Goal: Information Seeking & Learning: Check status

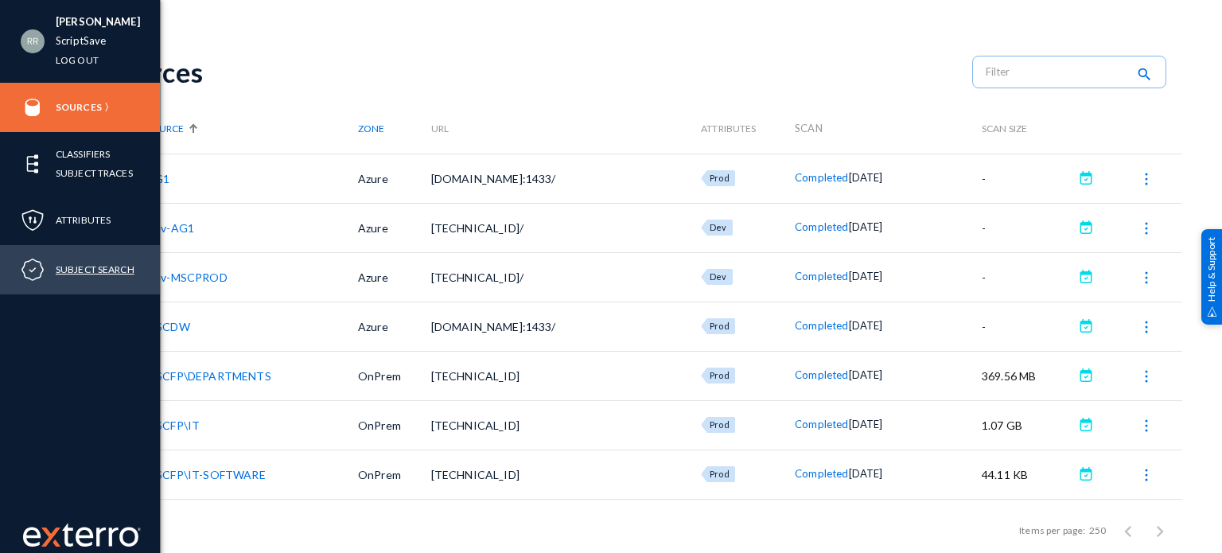
click at [84, 269] on link "Subject Search" at bounding box center [95, 269] width 79 height 18
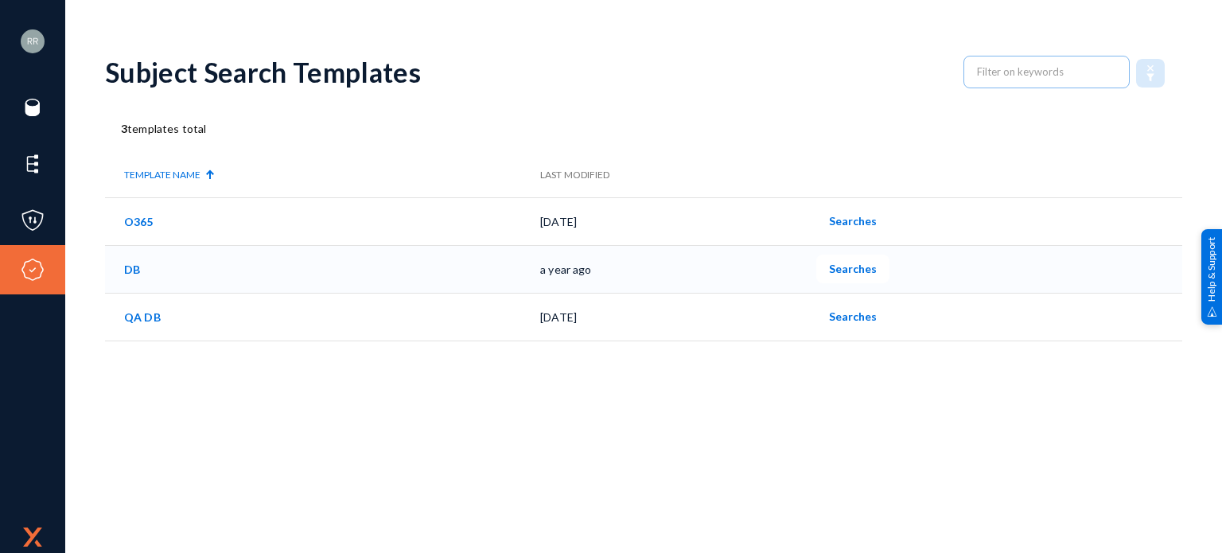
click at [874, 270] on span "Searches" at bounding box center [853, 269] width 48 height 14
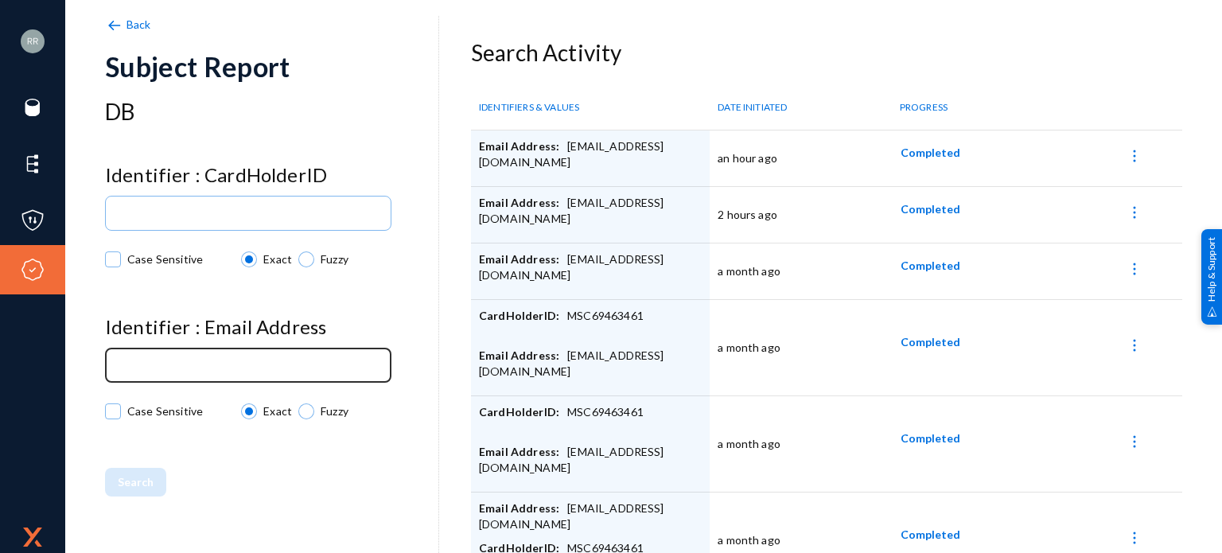
click at [175, 364] on input at bounding box center [252, 366] width 266 height 12
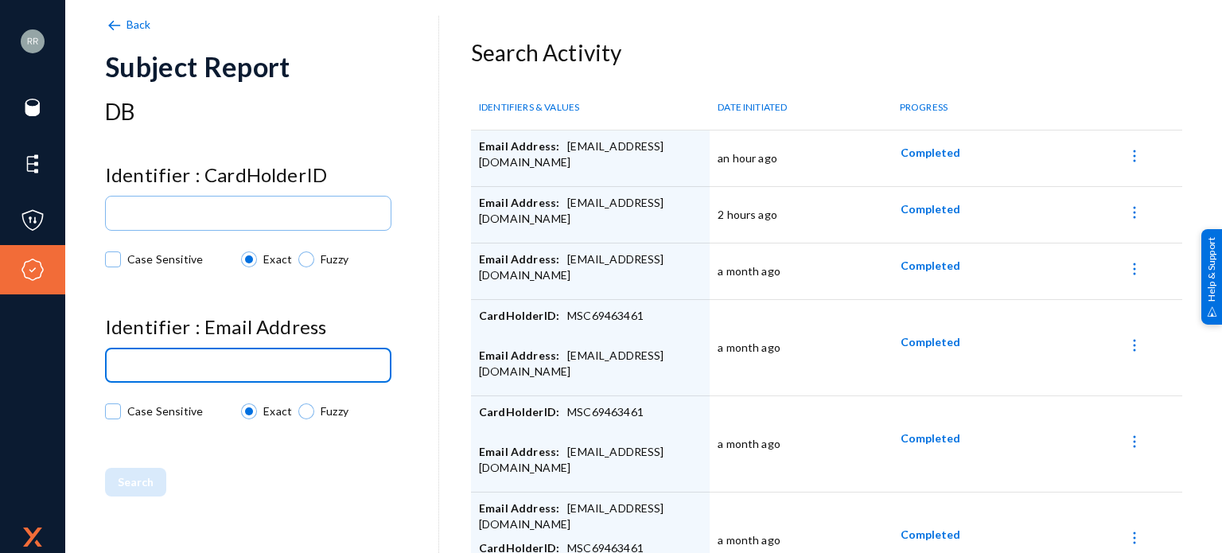
paste input "[DOMAIN_NAME][EMAIL_ADDRESS][DOMAIN_NAME]"
drag, startPoint x: 119, startPoint y: 360, endPoint x: 232, endPoint y: 365, distance: 113.8
click at [232, 365] on input "[DOMAIN_NAME][EMAIL_ADDRESS][DOMAIN_NAME]" at bounding box center [252, 366] width 266 height 12
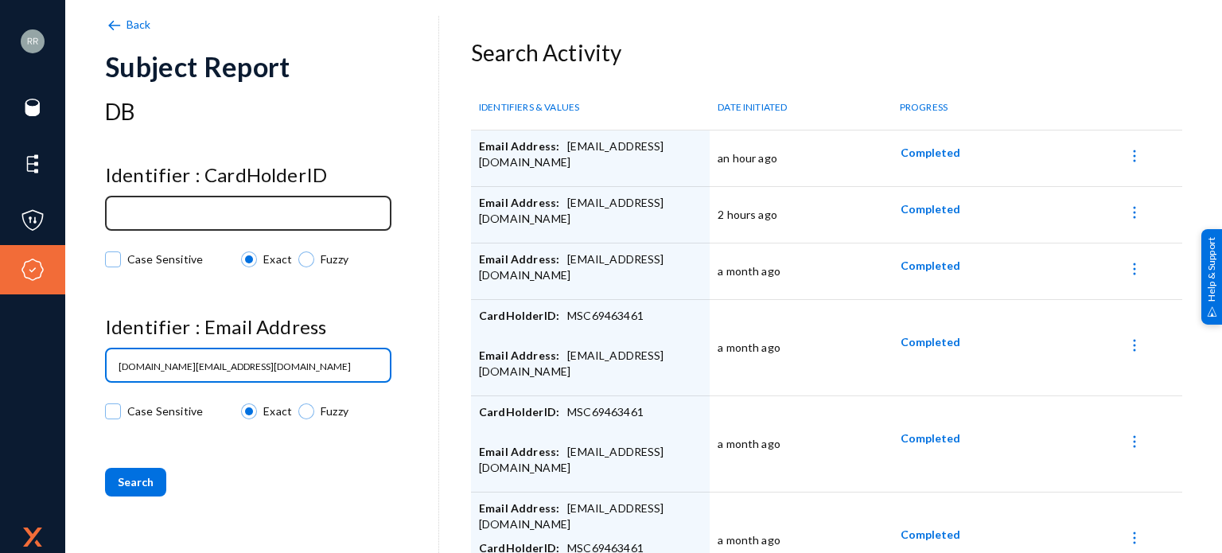
type input "[DOMAIN_NAME][EMAIL_ADDRESS][DOMAIN_NAME]"
click at [175, 211] on input at bounding box center [252, 214] width 266 height 12
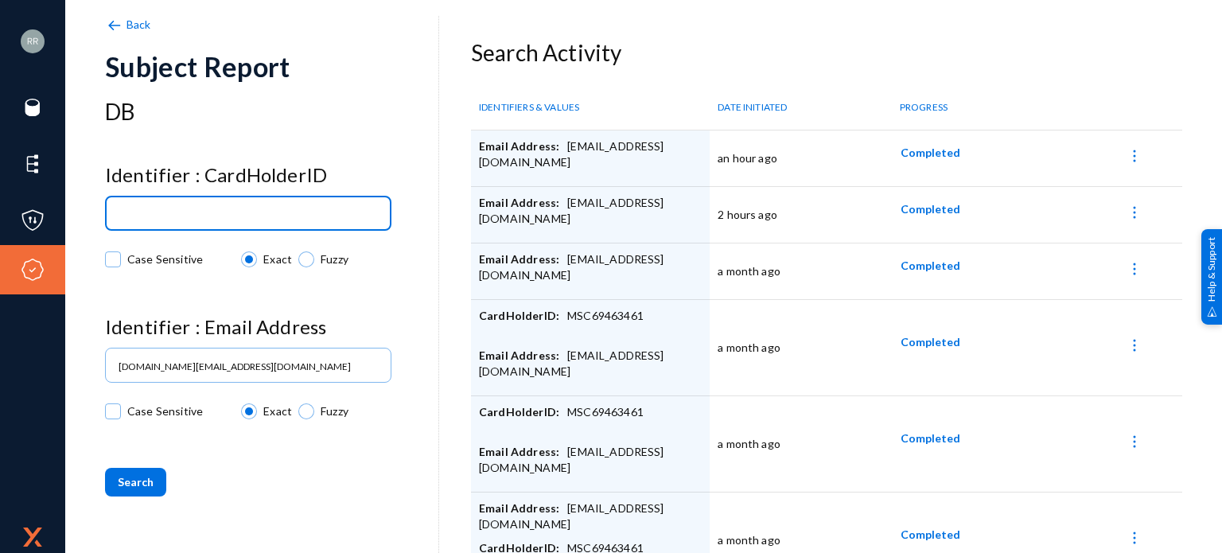
paste input "[DOMAIN_NAME][EMAIL_ADDRESS][DOMAIN_NAME]"
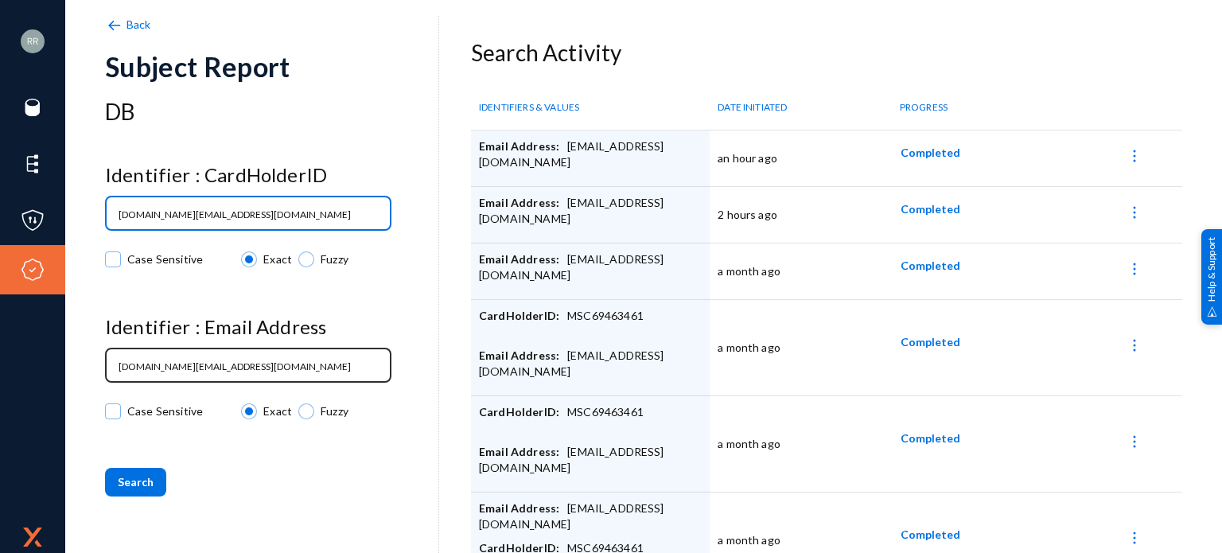
type input "[DOMAIN_NAME][EMAIL_ADDRESS][DOMAIN_NAME]"
click at [248, 367] on input "[DOMAIN_NAME][EMAIL_ADDRESS][DOMAIN_NAME]" at bounding box center [252, 366] width 266 height 12
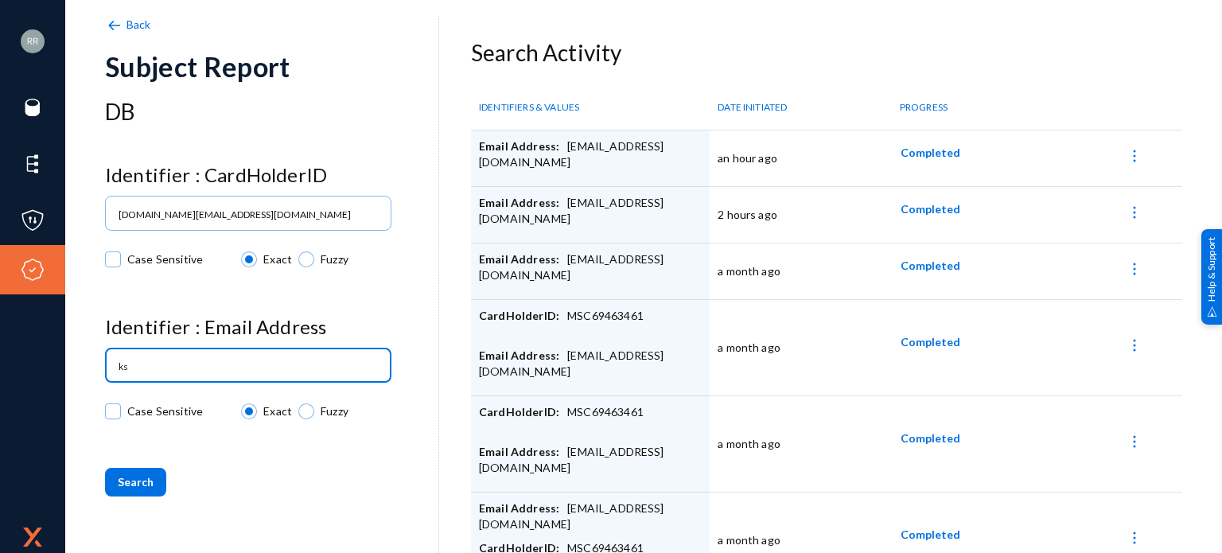
type input "k"
type input "[DOMAIN_NAME][EMAIL_ADDRESS][DOMAIN_NAME]"
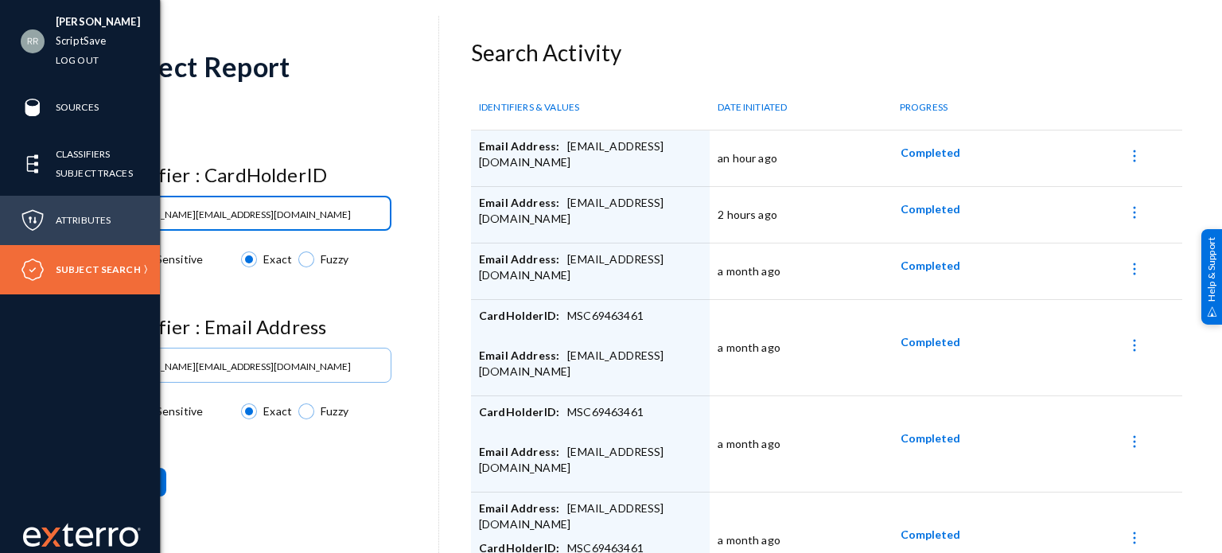
drag, startPoint x: 254, startPoint y: 212, endPoint x: 44, endPoint y: 203, distance: 210.2
click at [44, 203] on div "[PERSON_NAME] ScriptSave Log out Sources Classifiers Subject Traces Attributes …" at bounding box center [611, 276] width 1222 height 553
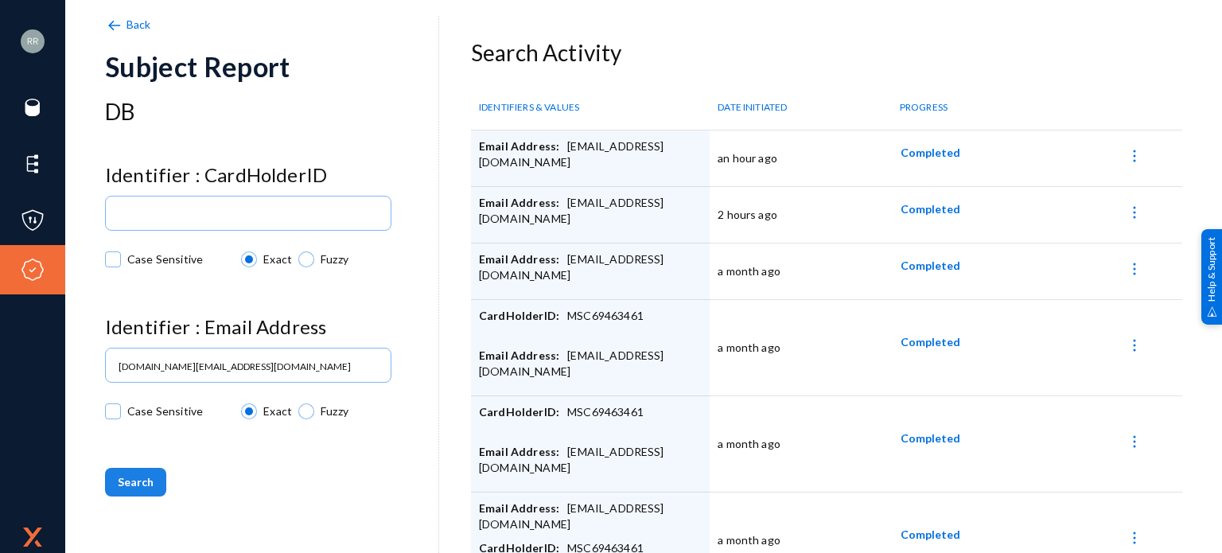
click at [145, 484] on span "Search" at bounding box center [136, 482] width 36 height 14
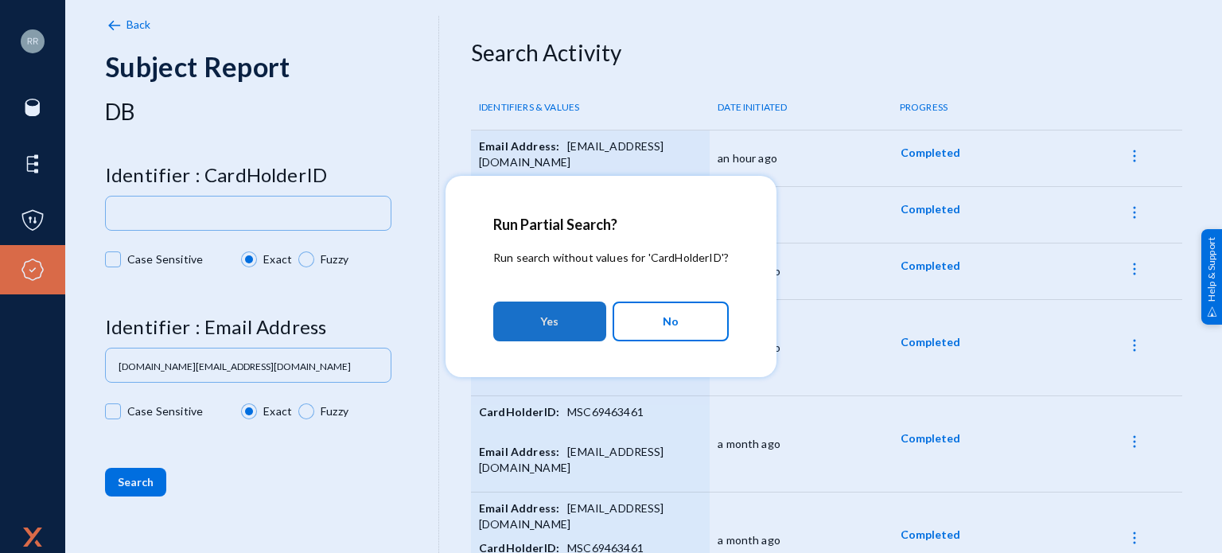
click at [538, 325] on button "Yes" at bounding box center [549, 321] width 113 height 40
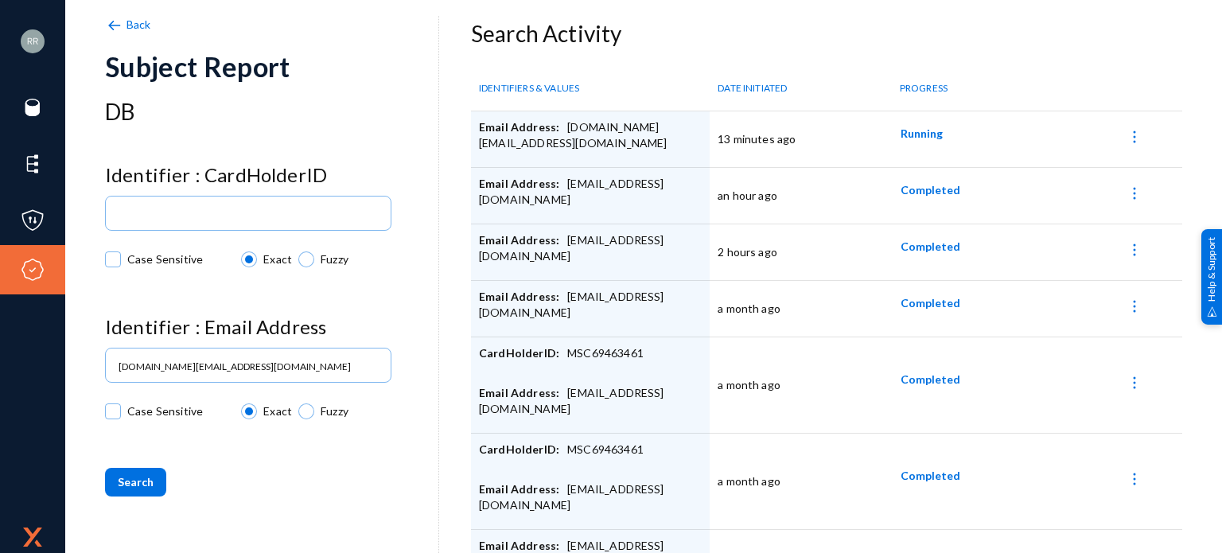
scroll to position [17, 0]
click at [925, 133] on span "Completed" at bounding box center [930, 135] width 60 height 14
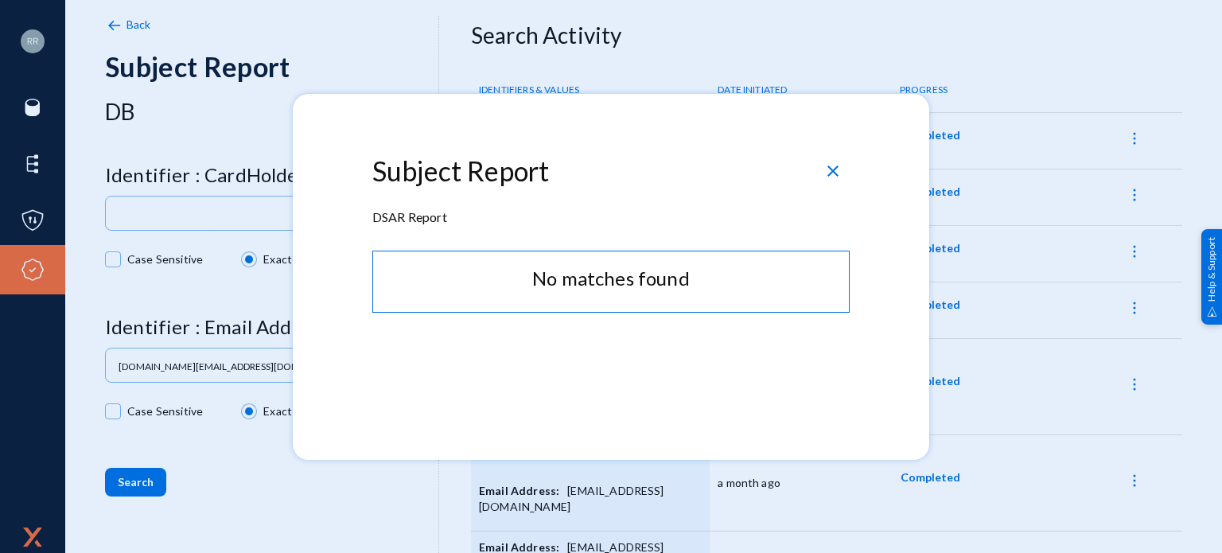
click at [830, 170] on span "close" at bounding box center [832, 170] width 19 height 19
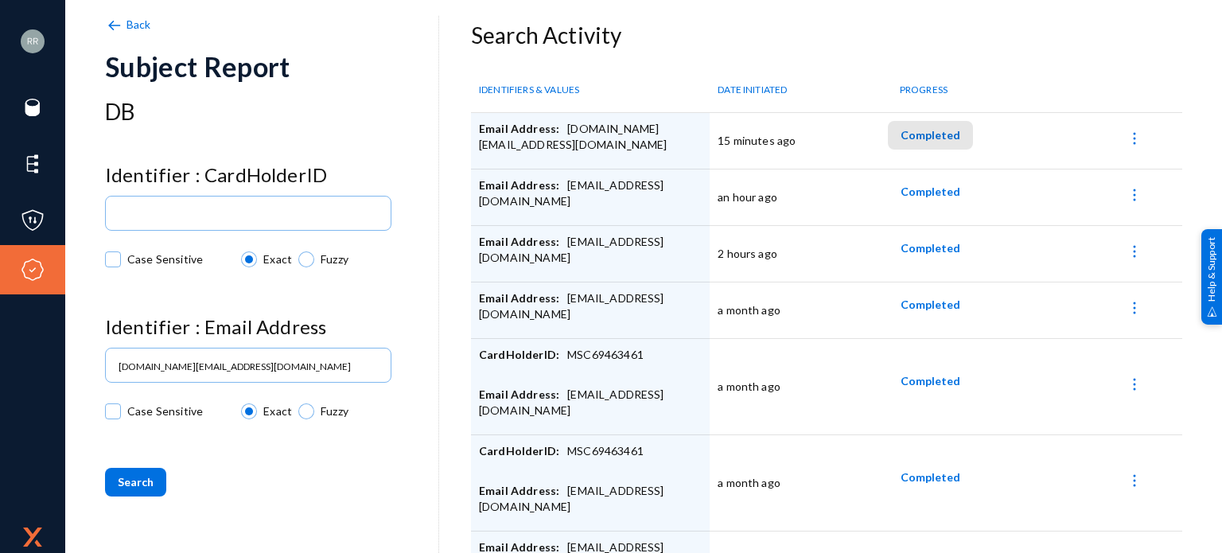
click at [930, 133] on span "Completed" at bounding box center [930, 135] width 60 height 14
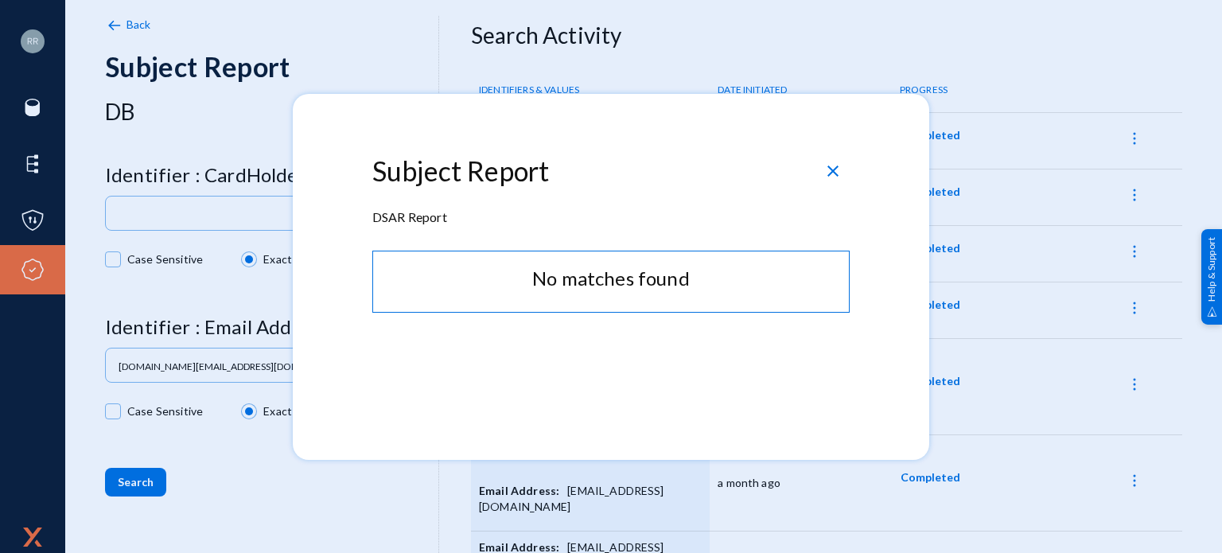
click at [831, 171] on span "close" at bounding box center [832, 170] width 19 height 19
